Goal: Connect with others: Connect with others

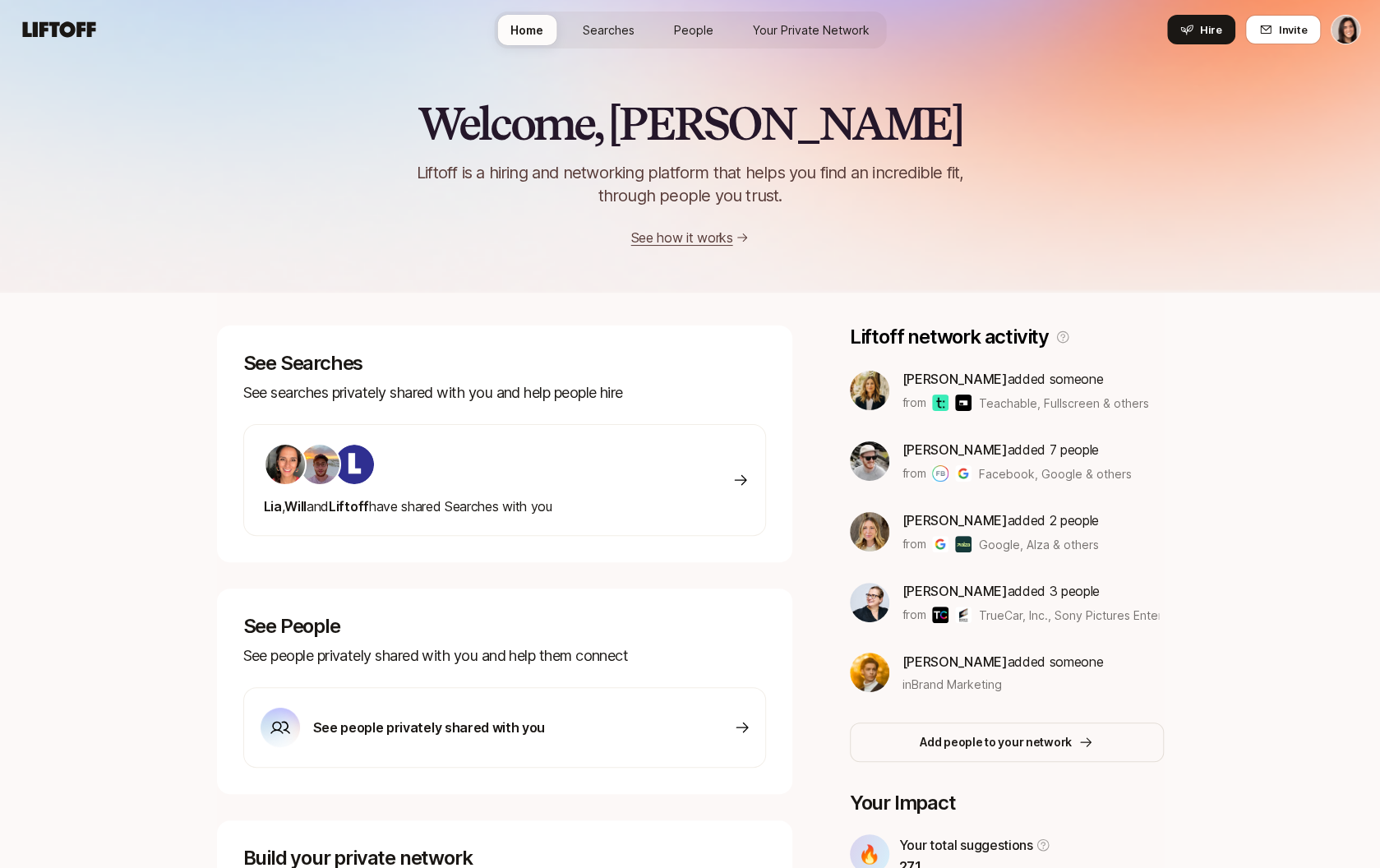
click at [691, 16] on link "People" at bounding box center [694, 30] width 66 height 31
